Goal: Information Seeking & Learning: Learn about a topic

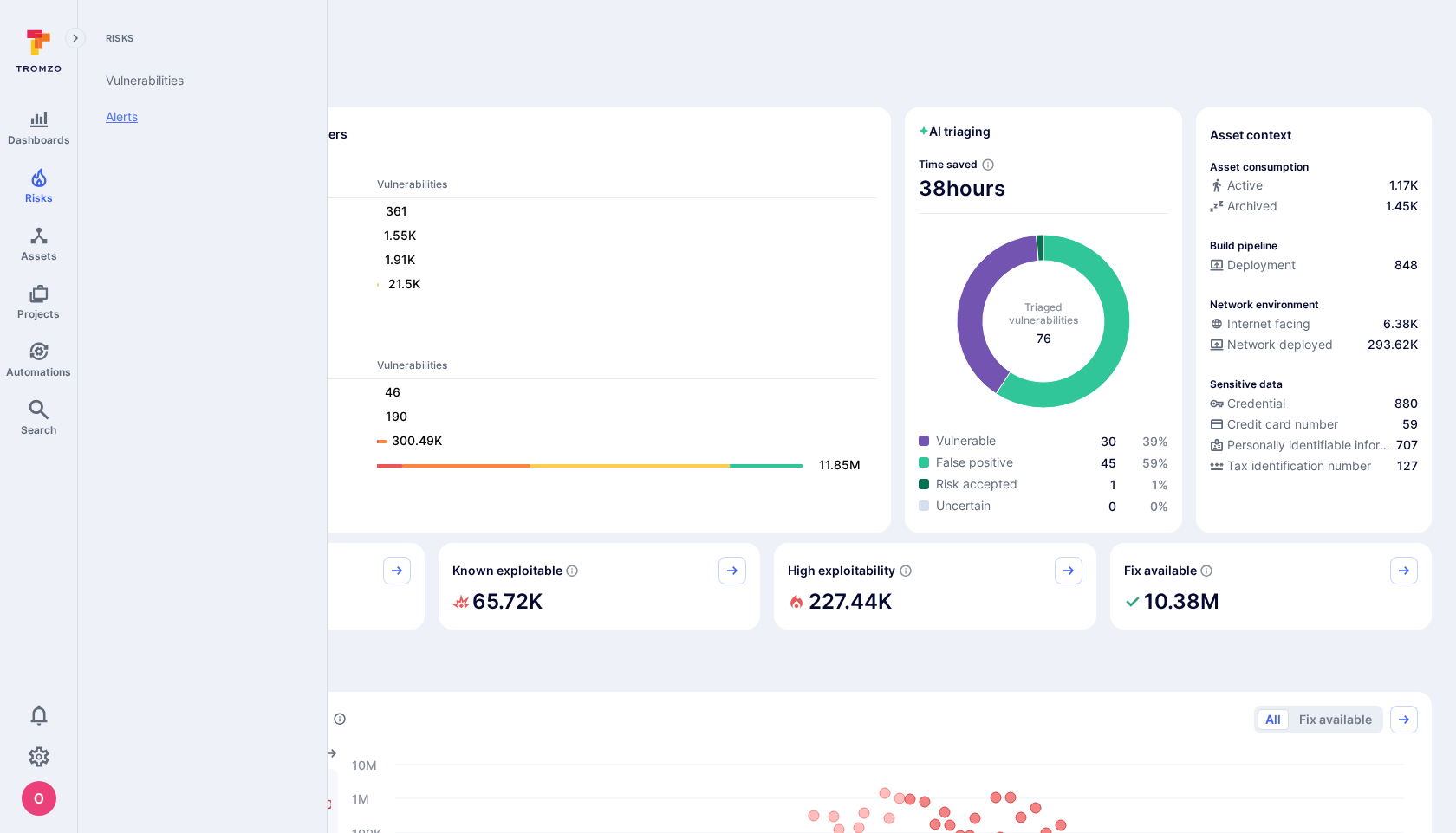
click at [130, 116] on link "Alerts" at bounding box center [199, 116] width 214 height 36
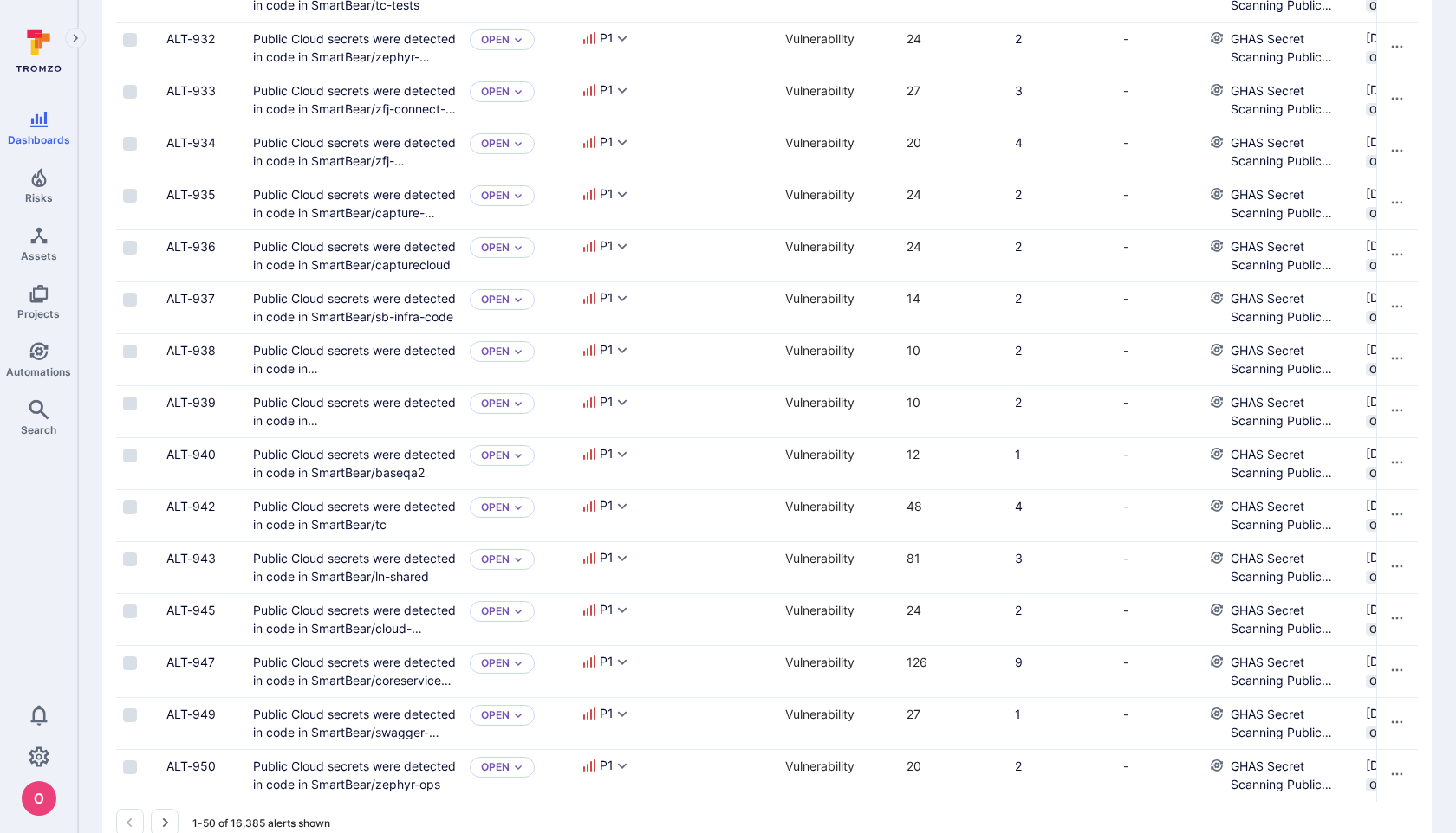
scroll to position [2413, 0]
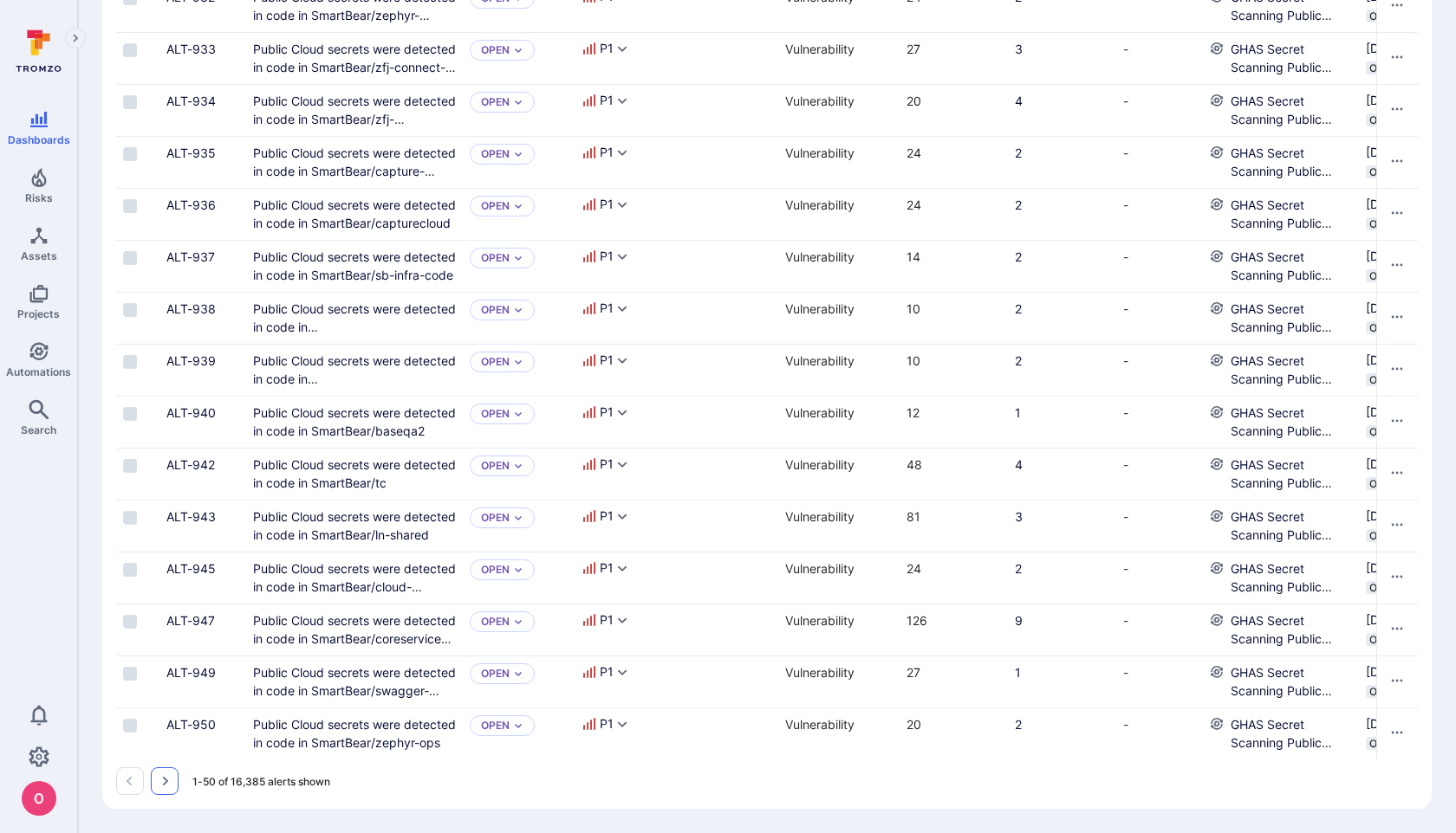
click at [169, 781] on icon "Go to the next page" at bounding box center [164, 781] width 14 height 14
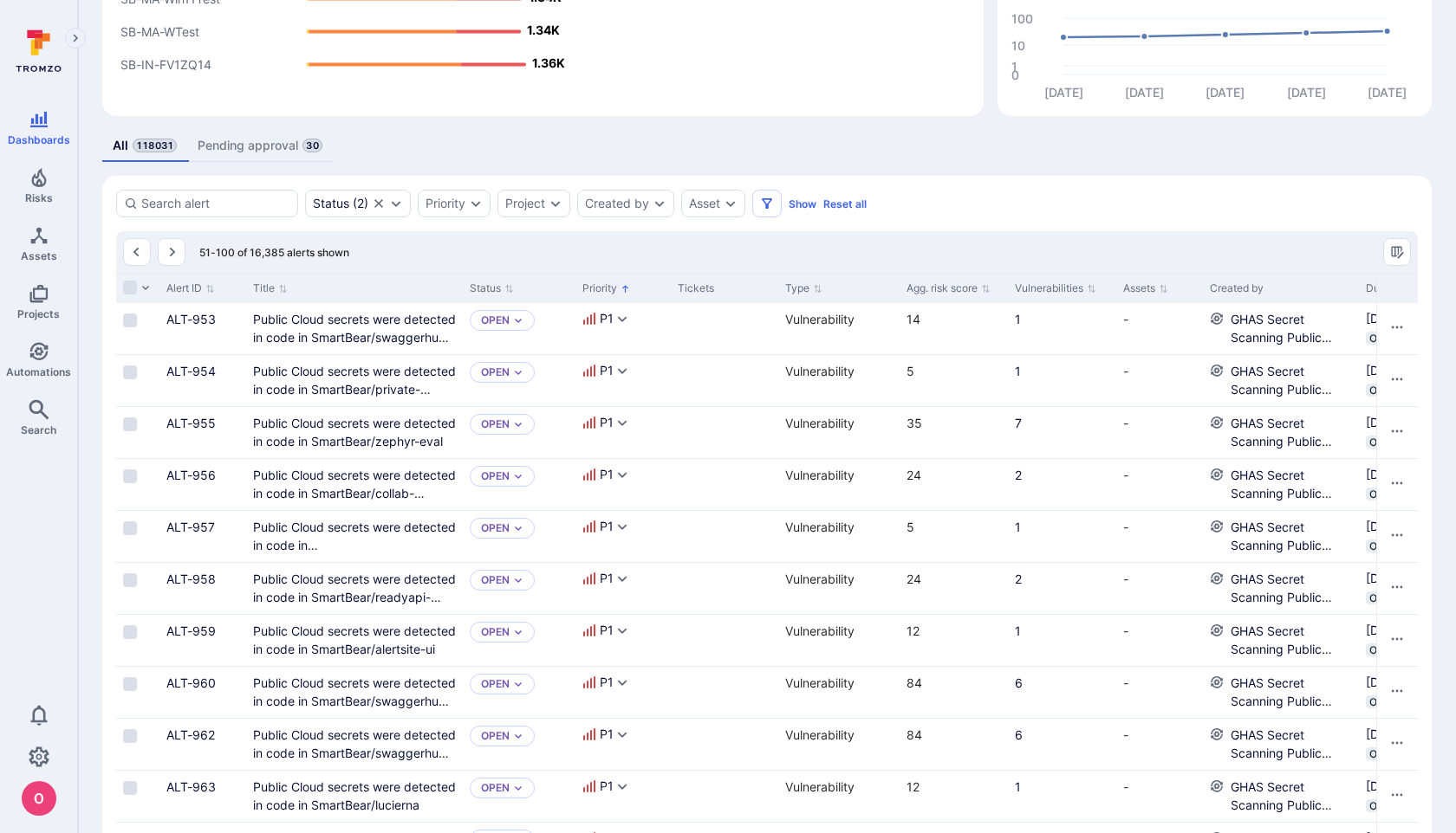
scroll to position [139, 0]
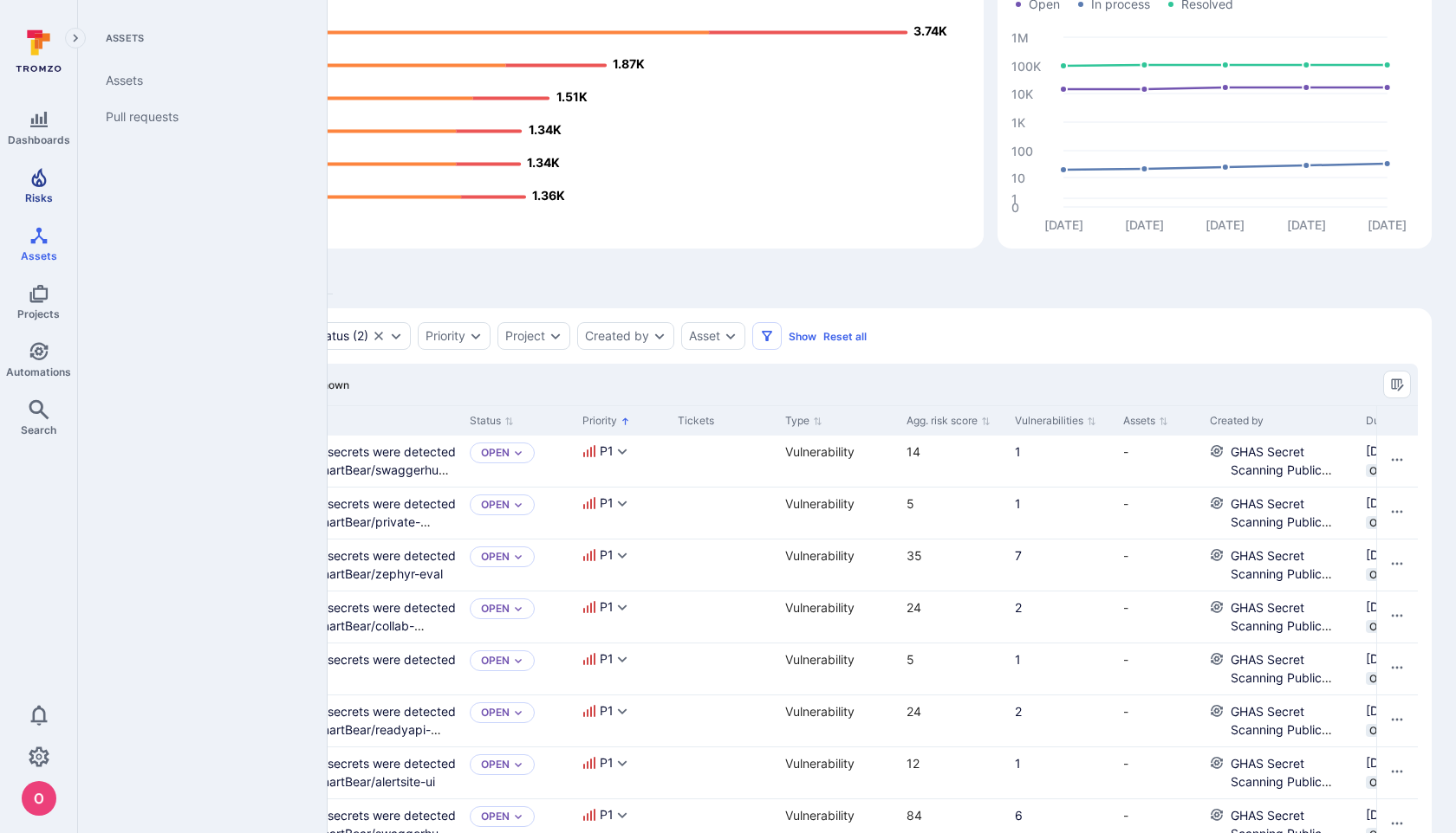
click at [36, 179] on icon "Risks" at bounding box center [38, 177] width 20 height 20
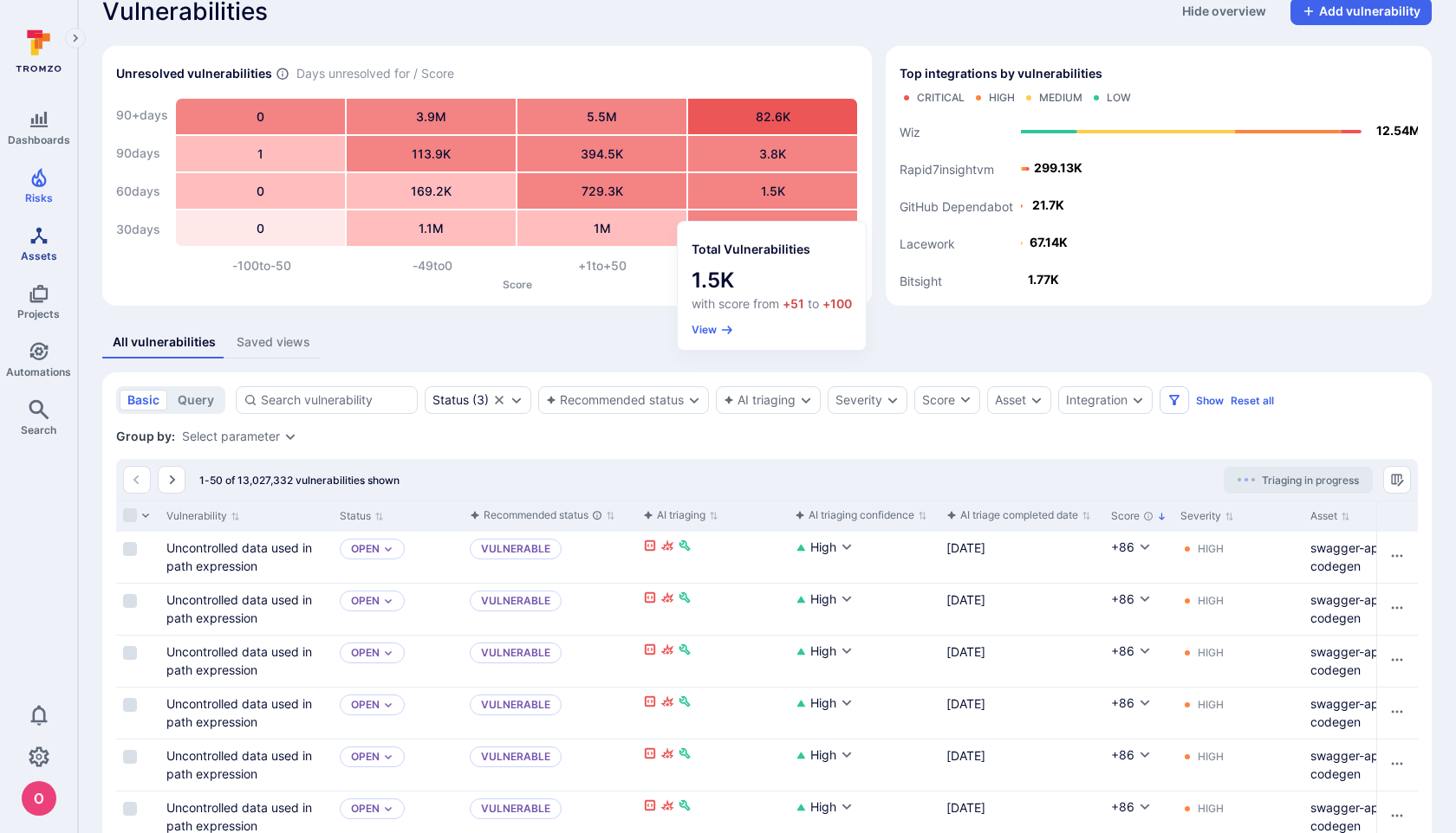
scroll to position [139, 0]
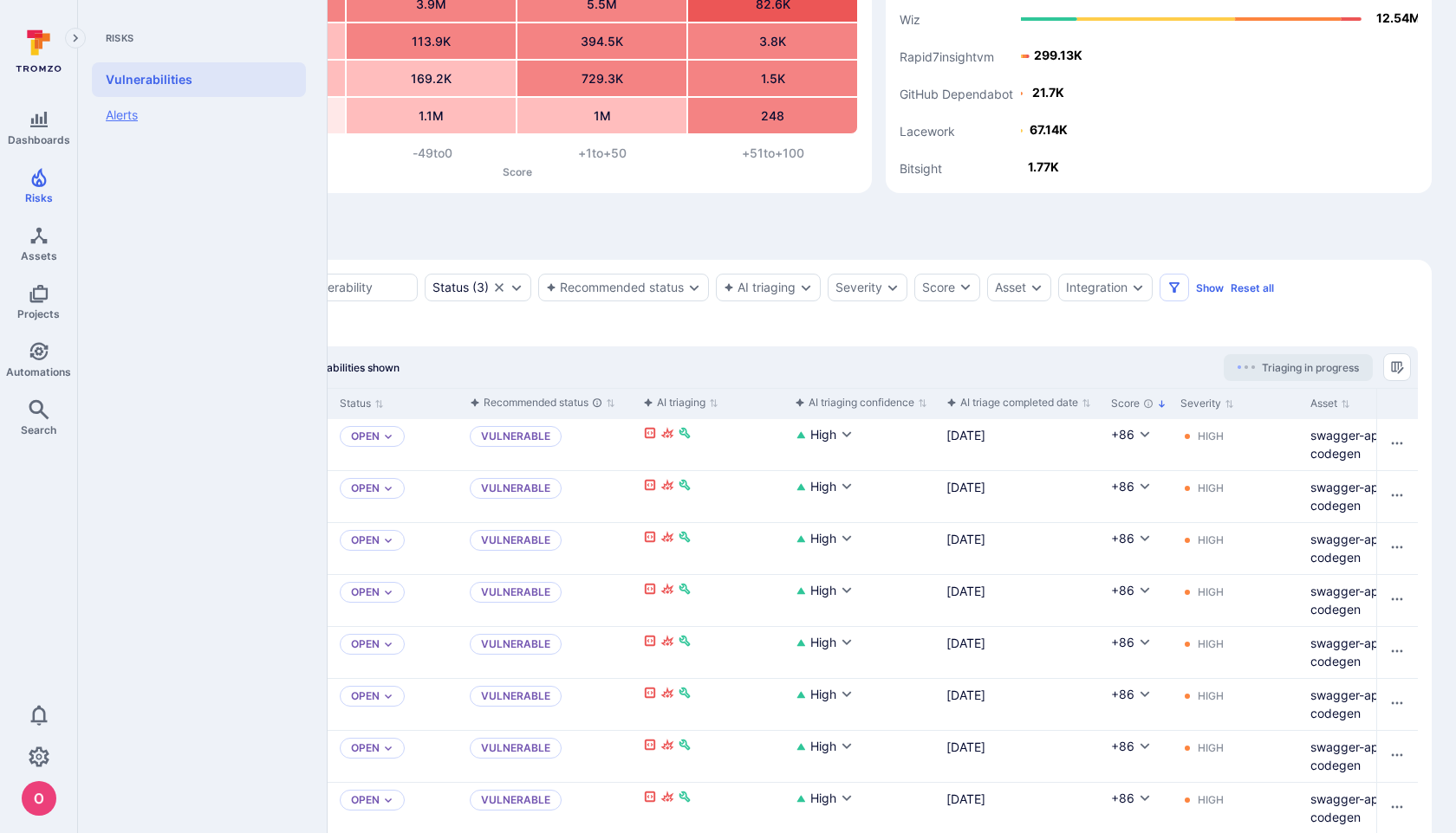
click at [134, 107] on link "Alerts" at bounding box center [199, 115] width 214 height 36
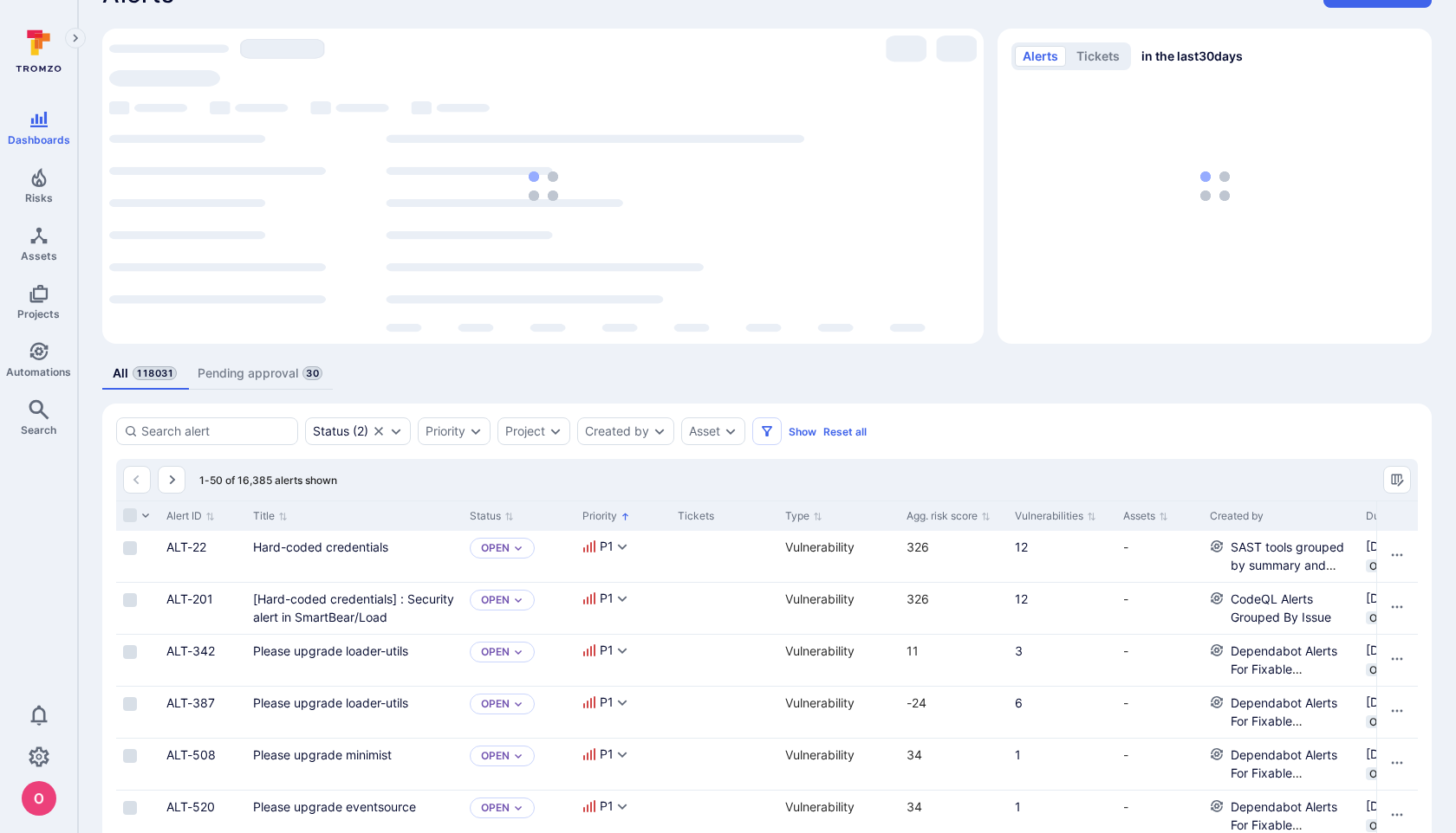
scroll to position [139, 0]
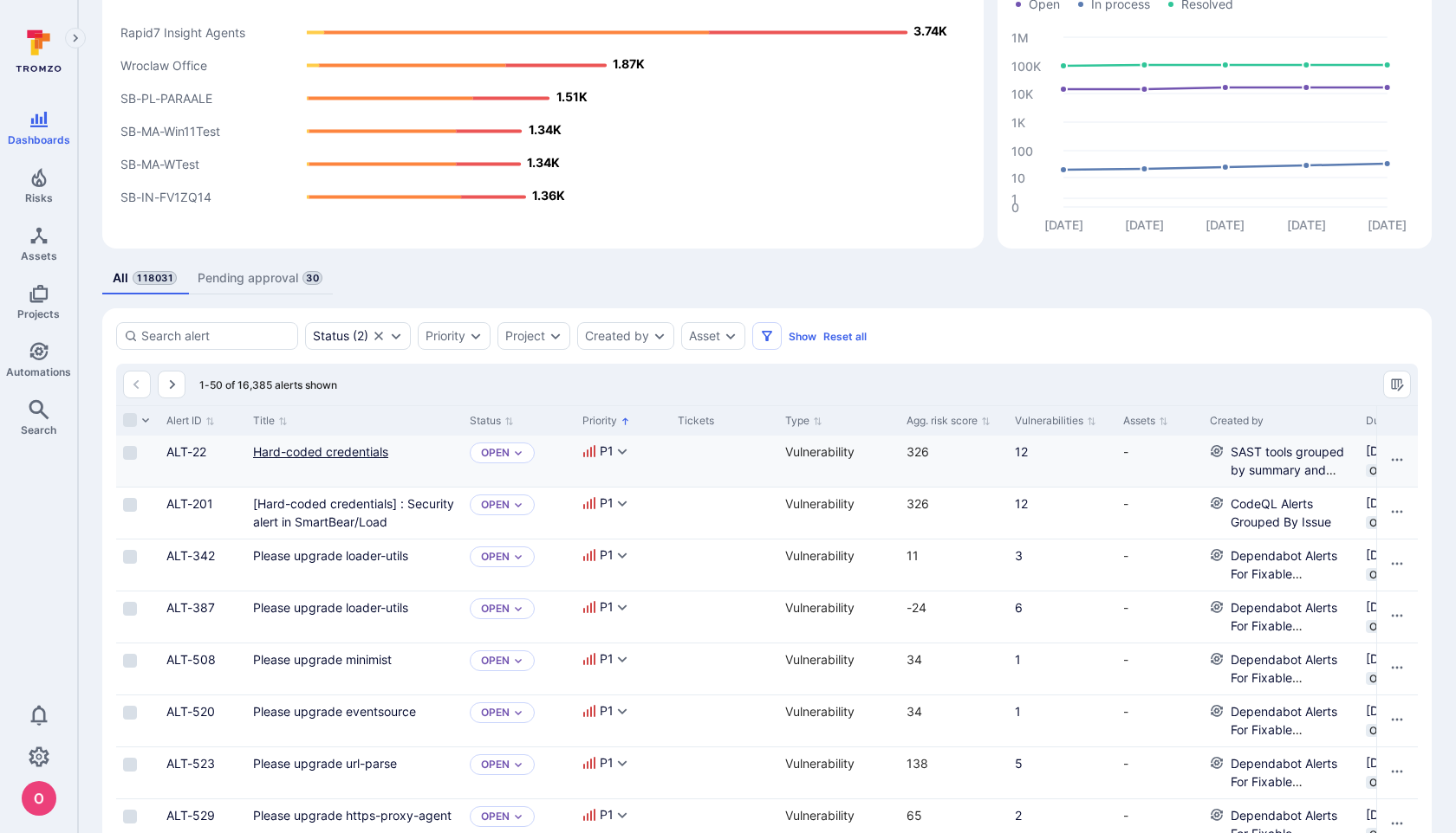
click at [336, 451] on link "Hard-coded credentials" at bounding box center [320, 452] width 135 height 15
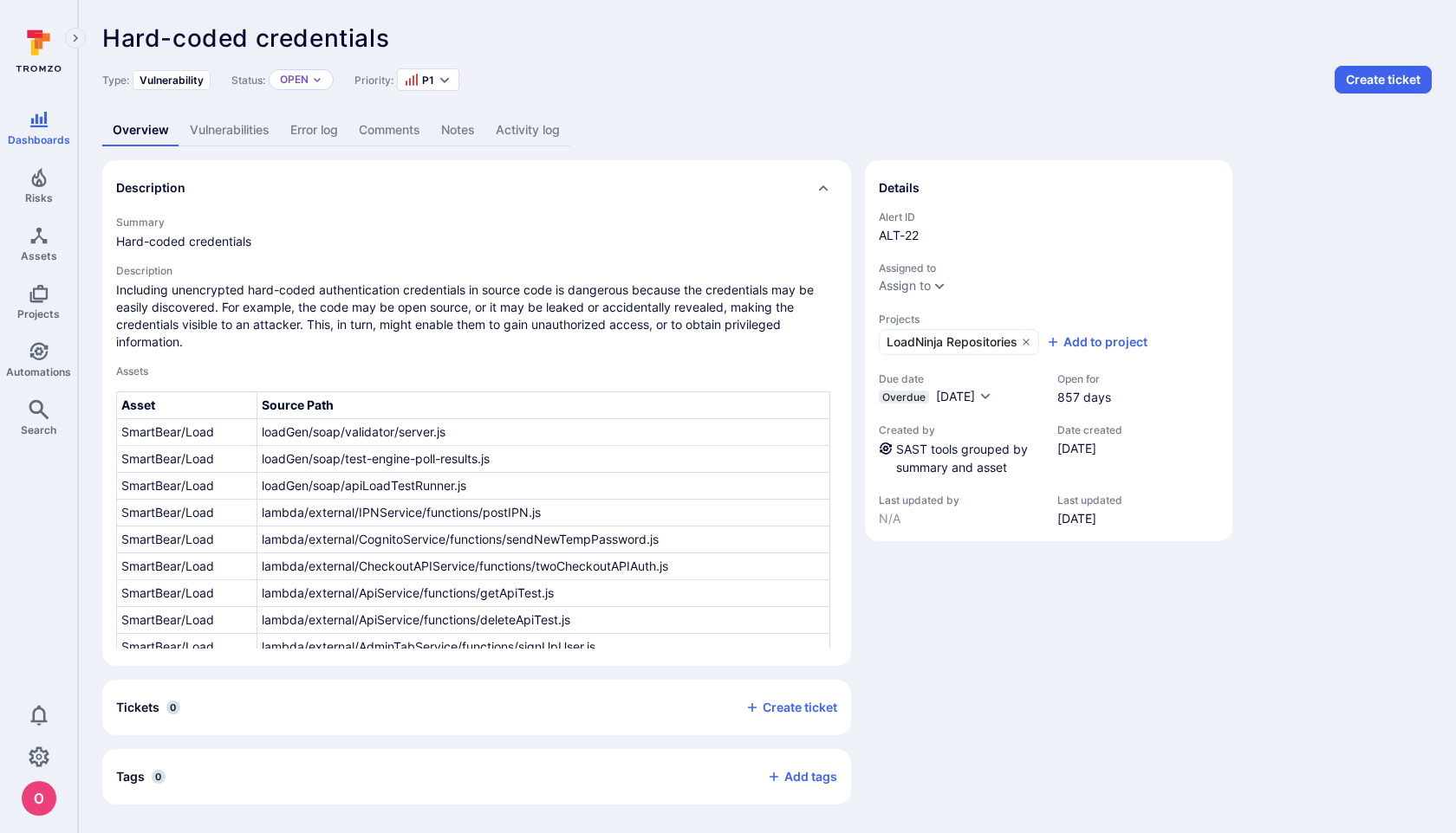
click at [527, 126] on link "Activity log" at bounding box center [528, 130] width 85 height 32
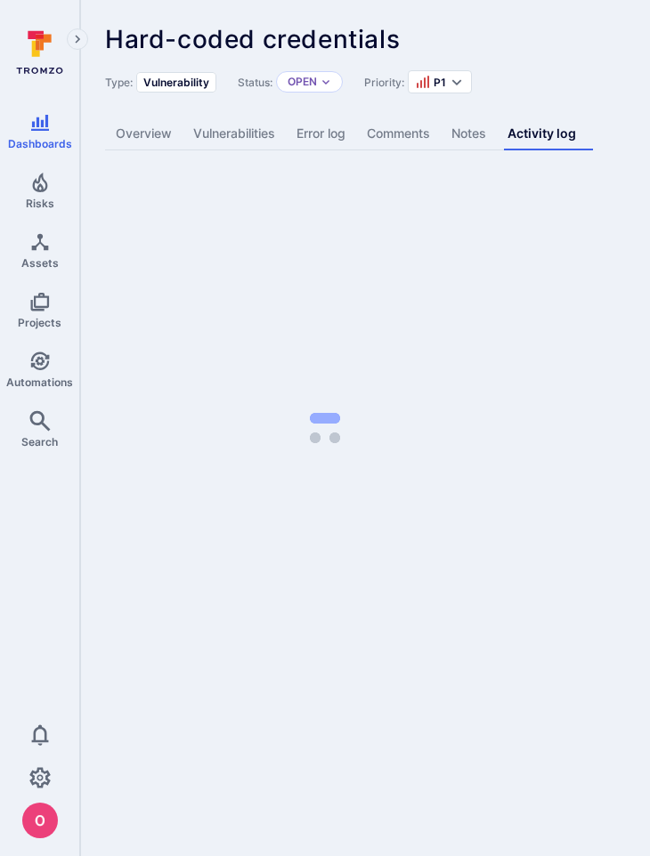
click at [648, 337] on body "Dashboards Risks Assets Projects Automations Search 0 Dashboards All dashboards…" at bounding box center [325, 428] width 650 height 856
